Goal: Book appointment/travel/reservation

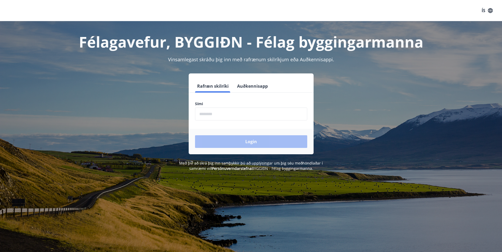
click at [199, 113] on input "phone" at bounding box center [251, 114] width 112 height 13
type input "********"
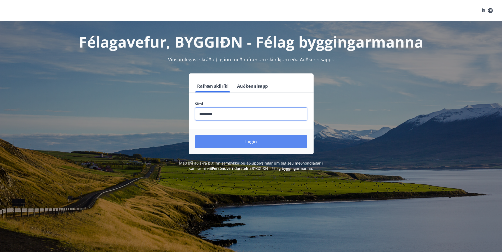
click at [253, 141] on button "Login" at bounding box center [251, 141] width 112 height 13
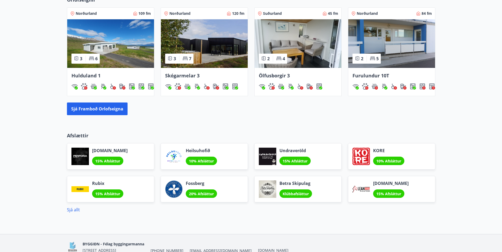
scroll to position [334, 0]
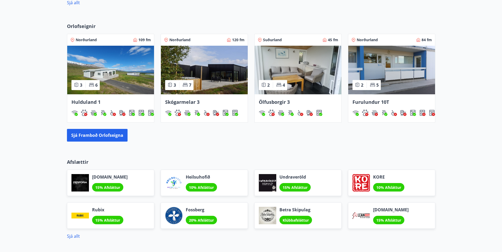
click at [385, 67] on img at bounding box center [391, 70] width 87 height 49
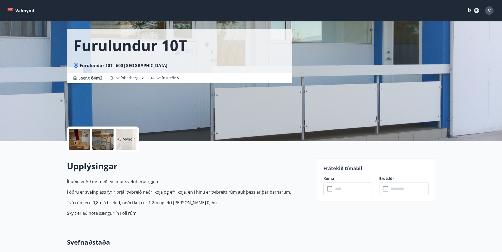
scroll to position [26, 0]
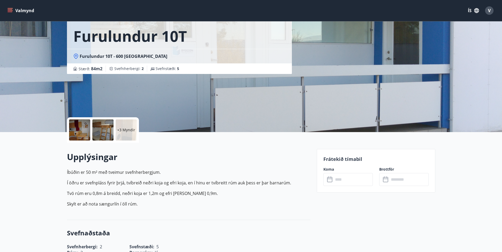
click at [330, 180] on icon at bounding box center [330, 180] width 6 height 6
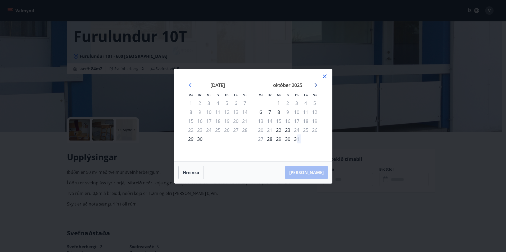
click at [314, 85] on icon "Move forward to switch to the next month." at bounding box center [315, 85] width 4 height 4
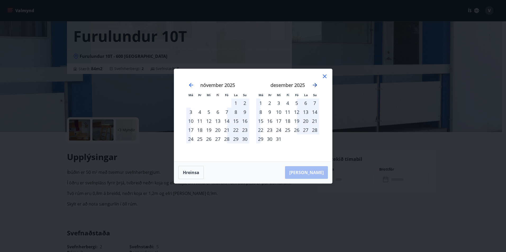
click at [314, 85] on icon "Move forward to switch to the next month." at bounding box center [315, 85] width 4 height 4
click at [315, 85] on icon "Move forward to switch to the next month." at bounding box center [315, 85] width 4 height 4
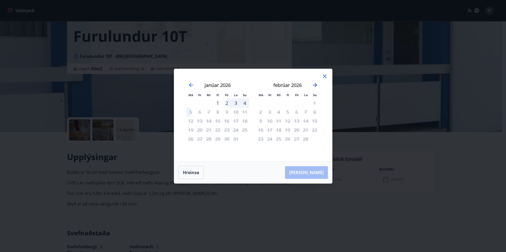
click at [315, 85] on icon "Move forward to switch to the next month." at bounding box center [315, 85] width 4 height 4
click at [189, 85] on icon "Move backward to switch to the previous month." at bounding box center [191, 85] width 4 height 4
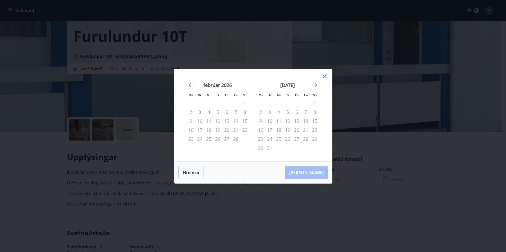
click at [189, 85] on icon "Move backward to switch to the previous month." at bounding box center [191, 85] width 4 height 4
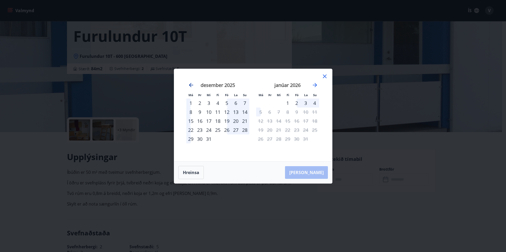
click at [189, 85] on icon "Move backward to switch to the previous month." at bounding box center [191, 85] width 4 height 4
click at [190, 85] on icon "Move backward to switch to the previous month." at bounding box center [191, 85] width 4 height 4
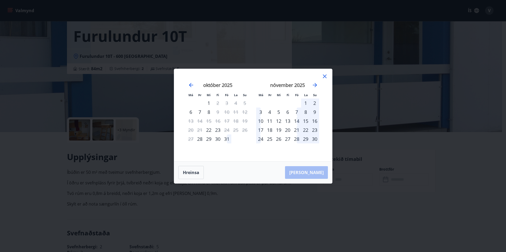
click at [325, 76] on icon at bounding box center [324, 76] width 6 height 6
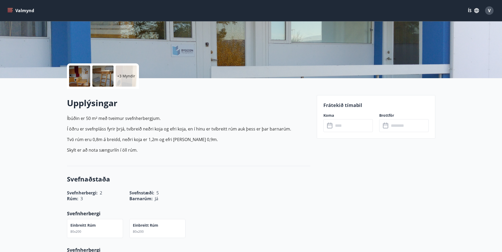
scroll to position [0, 0]
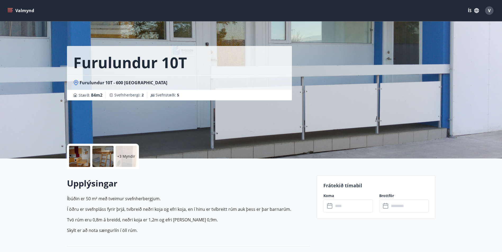
click at [8, 9] on icon "menu" at bounding box center [9, 10] width 5 height 5
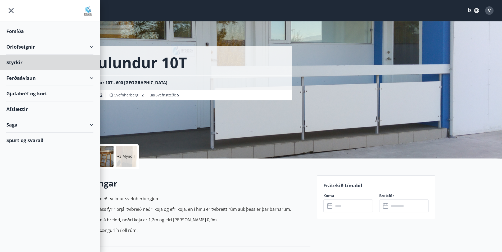
click at [15, 32] on div "Forsíða" at bounding box center [49, 32] width 87 height 16
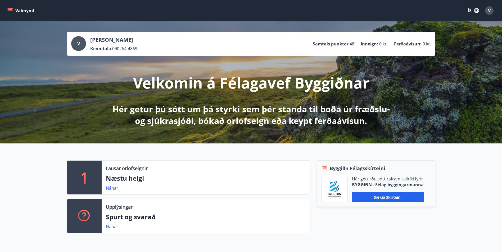
click at [14, 9] on button "Valmynd" at bounding box center [21, 11] width 30 height 10
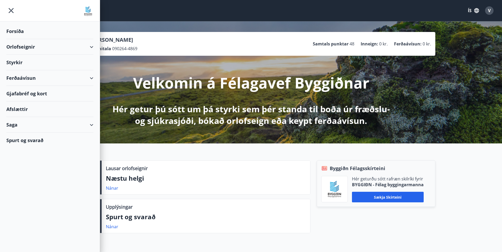
click at [87, 10] on img at bounding box center [88, 11] width 11 height 11
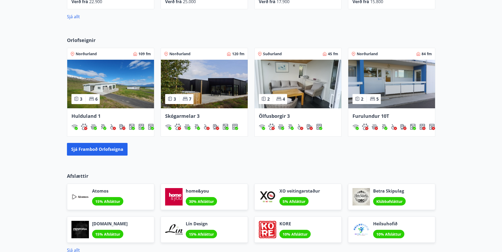
scroll to position [308, 0]
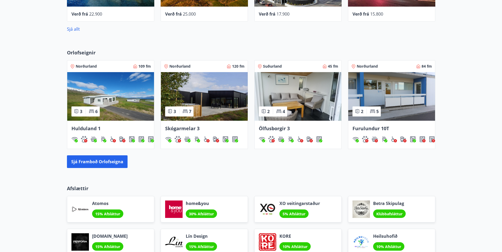
click at [392, 95] on img at bounding box center [391, 96] width 87 height 49
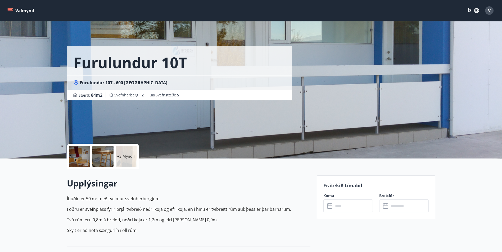
click at [335, 205] on input "text" at bounding box center [352, 206] width 39 height 13
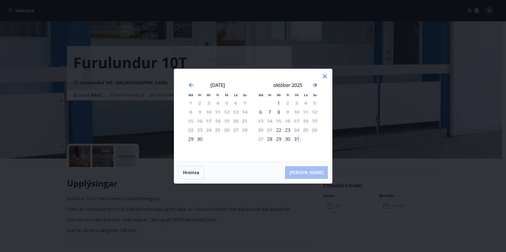
click at [315, 85] on icon "Move forward to switch to the next month." at bounding box center [315, 85] width 4 height 4
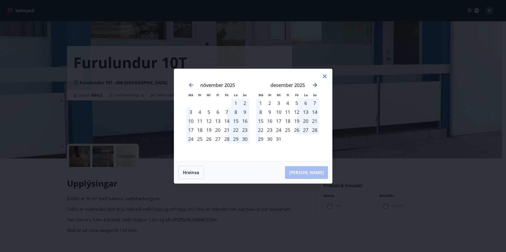
click at [315, 85] on icon "Move forward to switch to the next month." at bounding box center [315, 85] width 4 height 4
click at [270, 129] on div "20" at bounding box center [269, 130] width 9 height 9
click at [268, 130] on div "20" at bounding box center [269, 130] width 9 height 9
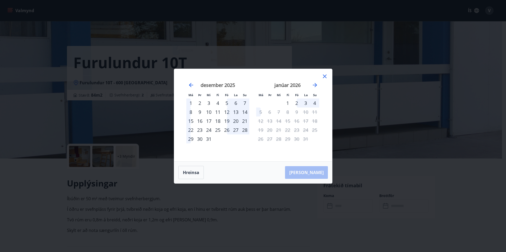
click at [271, 131] on div "20" at bounding box center [269, 130] width 9 height 9
click at [269, 140] on div "27" at bounding box center [269, 139] width 9 height 9
click at [324, 76] on icon at bounding box center [325, 77] width 4 height 4
